Goal: Task Accomplishment & Management: Complete application form

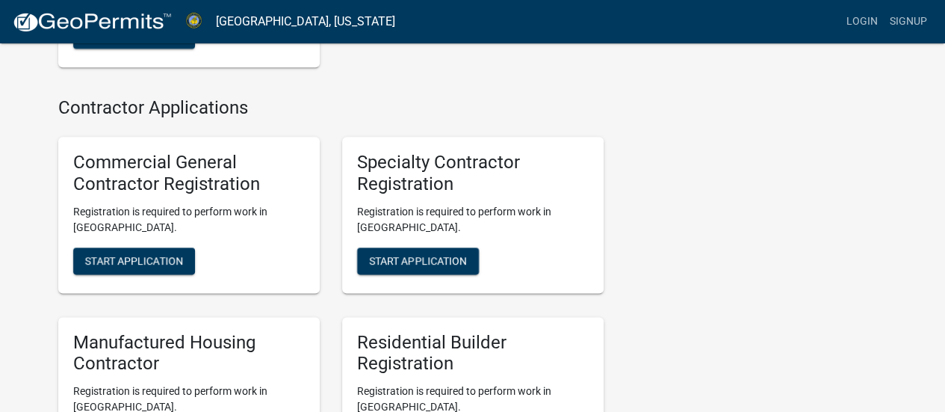
scroll to position [896, 0]
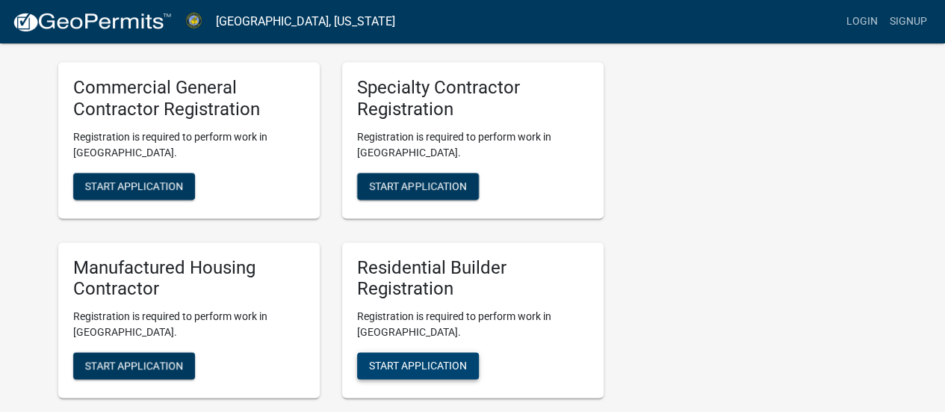
click at [444, 359] on span "Start Application" at bounding box center [418, 365] width 98 height 12
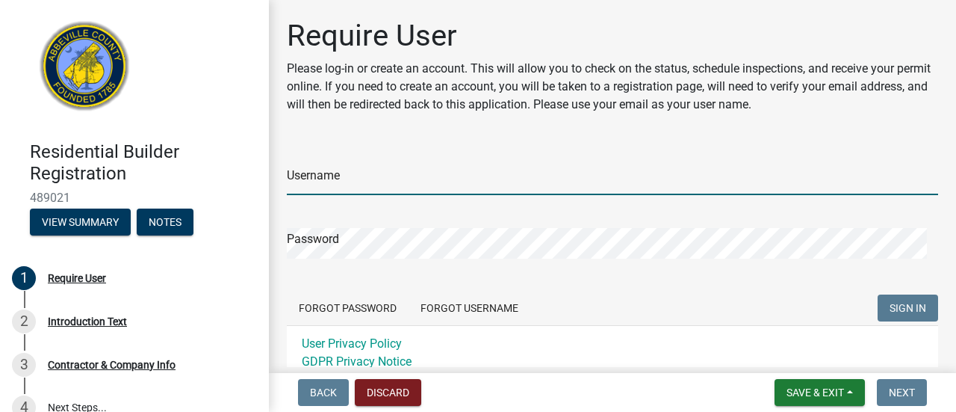
click at [315, 177] on input "Username" at bounding box center [612, 179] width 651 height 31
type input "[EMAIL_ADDRESS][DOMAIN_NAME]"
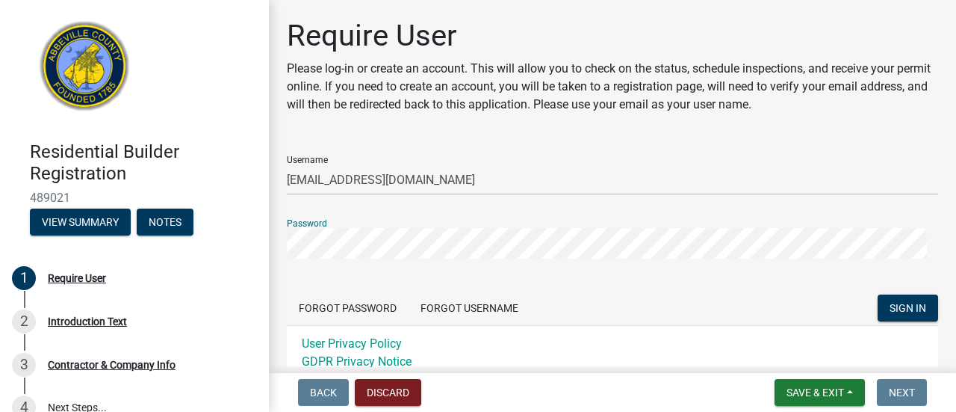
click at [878, 294] on button "SIGN IN" at bounding box center [908, 307] width 61 height 27
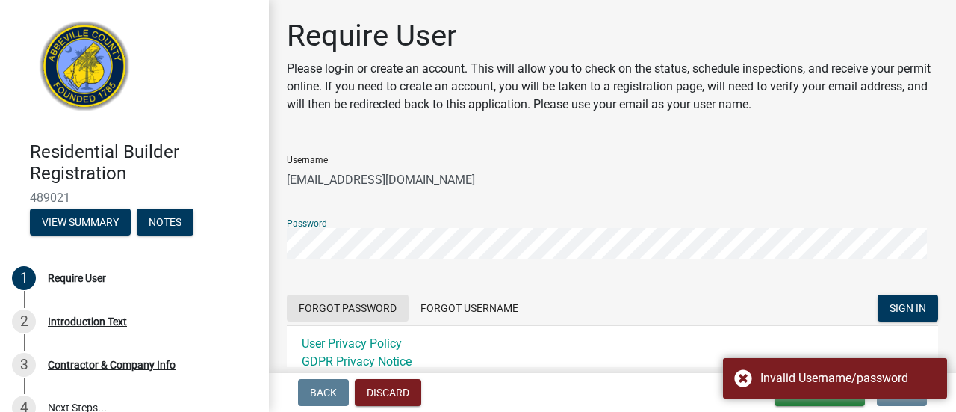
click at [357, 304] on button "Forgot Password" at bounding box center [348, 307] width 122 height 27
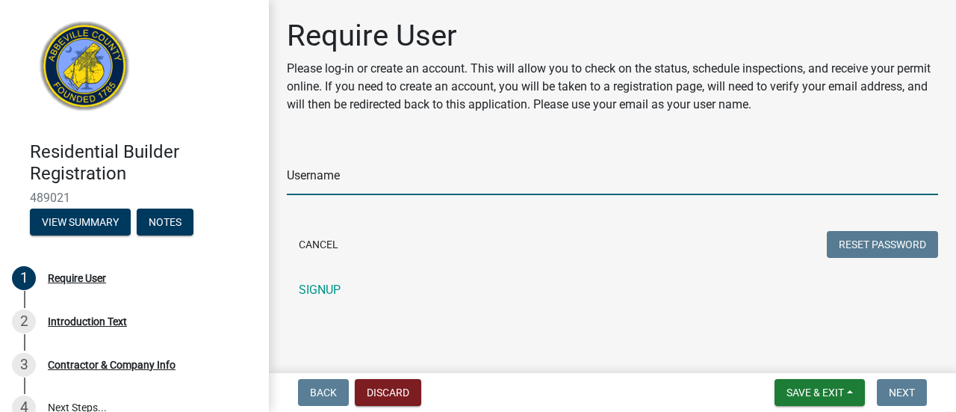
click at [413, 187] on input "Username" at bounding box center [612, 179] width 651 height 31
type input "[EMAIL_ADDRESS][DOMAIN_NAME]"
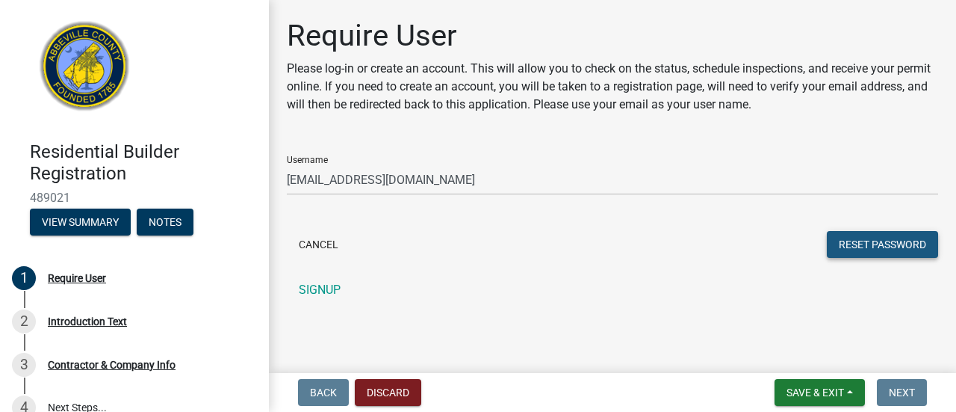
click at [873, 250] on button "Reset Password" at bounding box center [882, 244] width 111 height 27
